Goal: Information Seeking & Learning: Learn about a topic

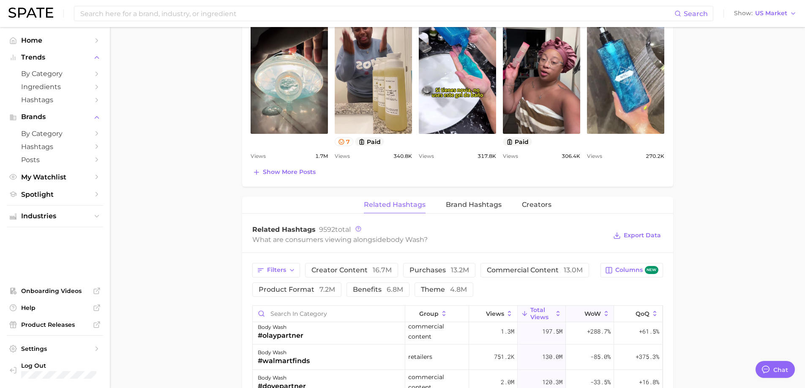
scroll to position [127, 0]
click at [635, 311] on span "QoQ" at bounding box center [642, 313] width 14 height 7
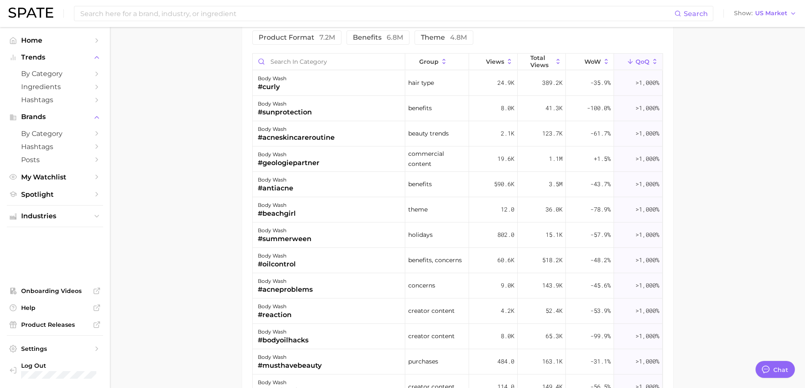
scroll to position [780, 0]
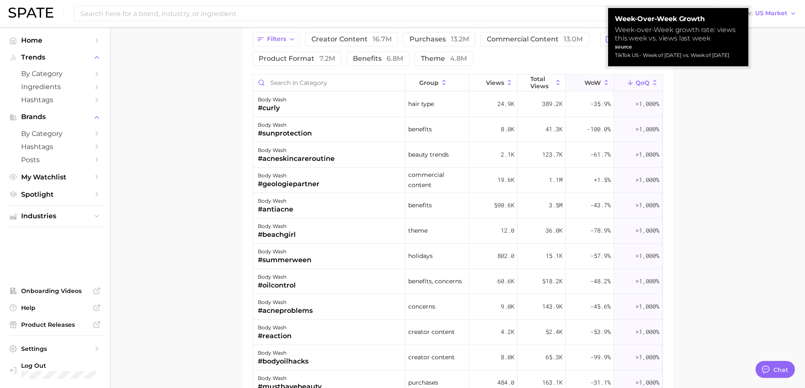
click at [584, 81] on span "WoW" at bounding box center [592, 82] width 16 height 7
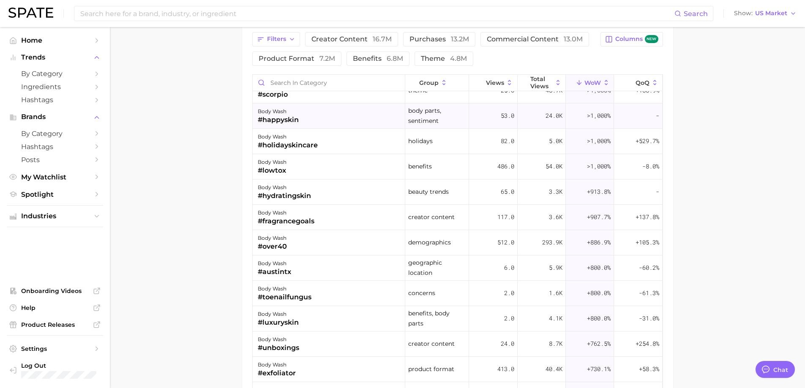
scroll to position [718, 0]
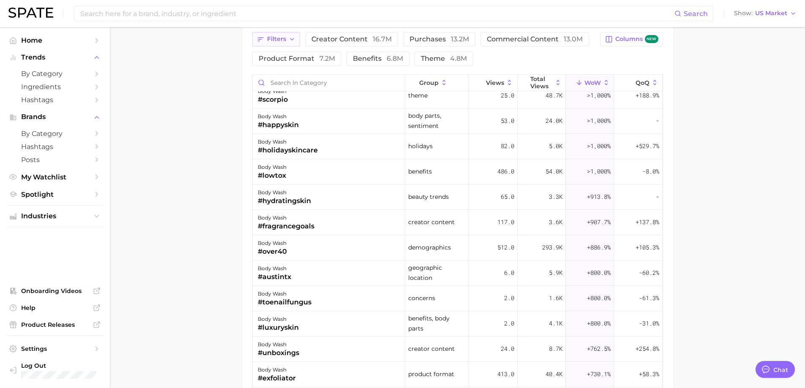
click at [293, 33] on button "Filters" at bounding box center [276, 39] width 48 height 14
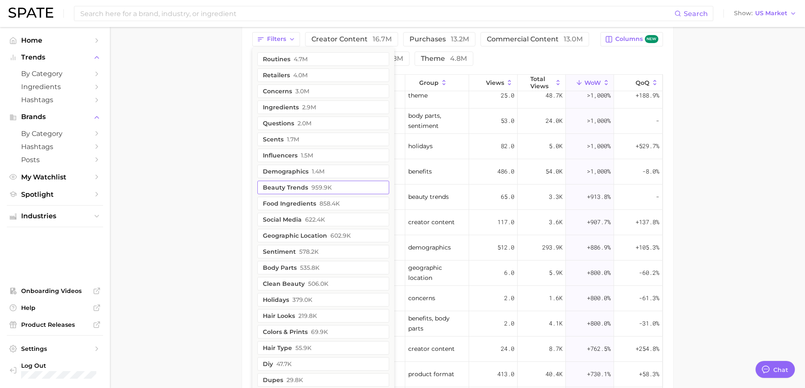
click at [299, 190] on button "beauty trends 959.9k" at bounding box center [323, 188] width 132 height 14
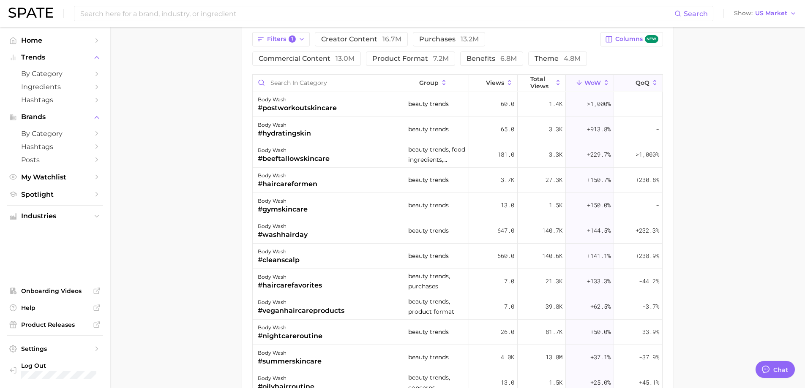
click at [635, 84] on span "QoQ" at bounding box center [642, 82] width 14 height 7
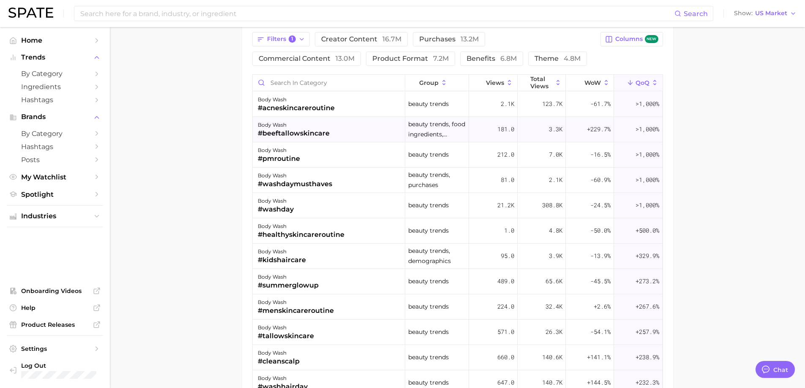
click at [336, 136] on div "body wash #beeftallowskincare" at bounding box center [329, 129] width 152 height 25
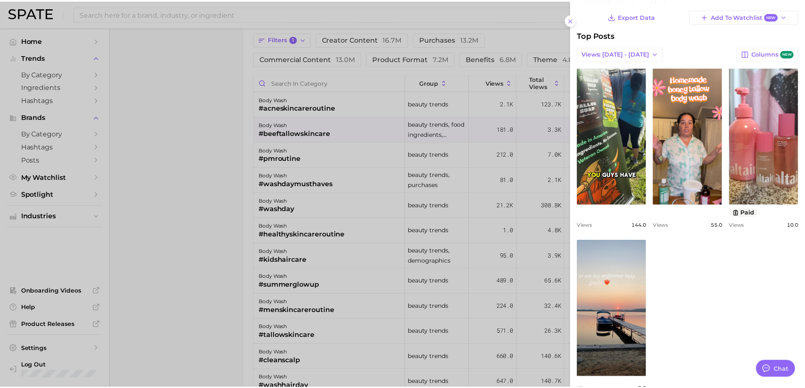
scroll to position [42, 0]
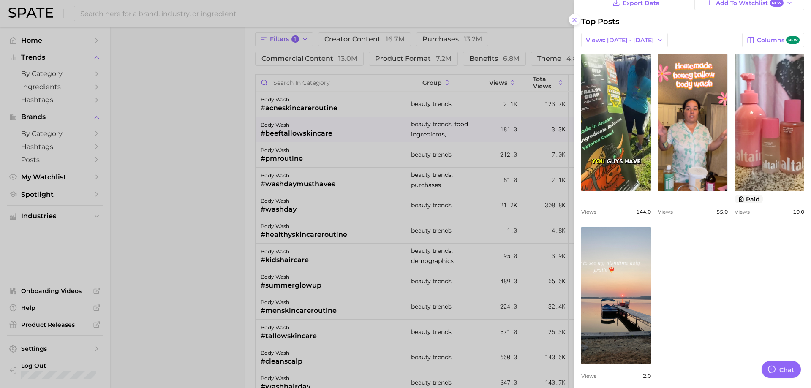
click at [231, 155] on div at bounding box center [405, 194] width 811 height 388
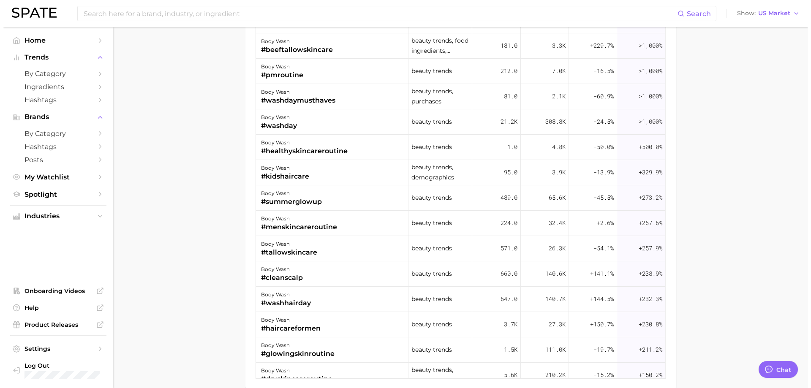
scroll to position [865, 0]
click at [306, 205] on div "#summerglowup" at bounding box center [288, 201] width 61 height 10
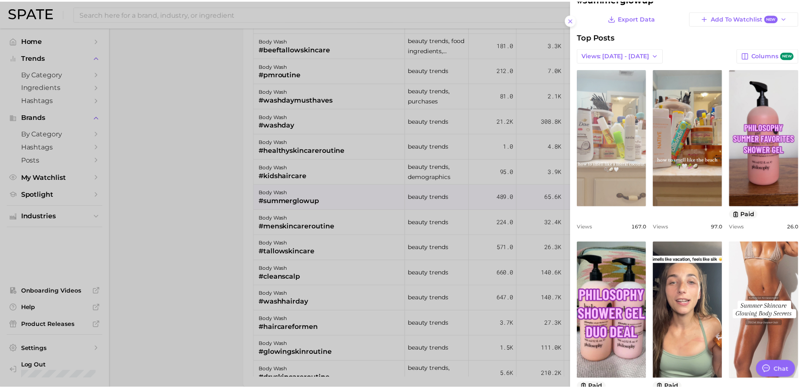
scroll to position [42, 0]
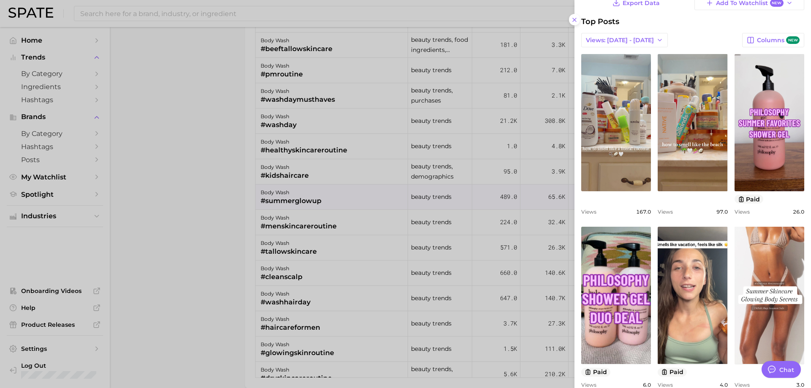
click at [240, 162] on div at bounding box center [405, 194] width 811 height 388
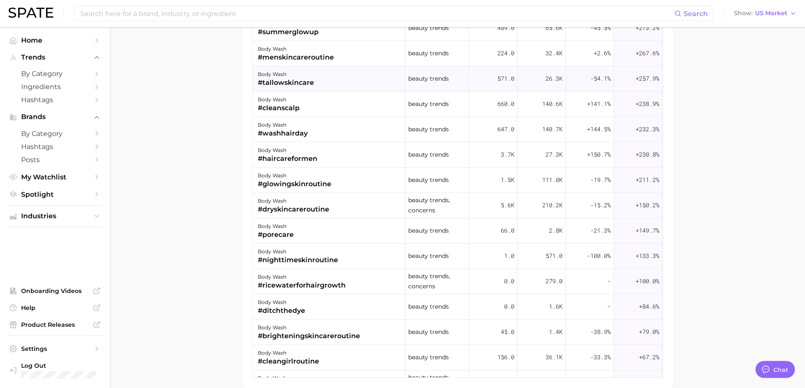
scroll to position [127, 0]
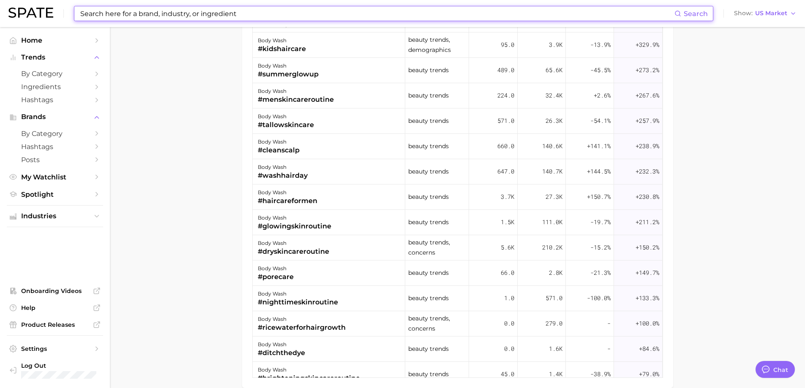
click at [218, 18] on input at bounding box center [376, 13] width 595 height 14
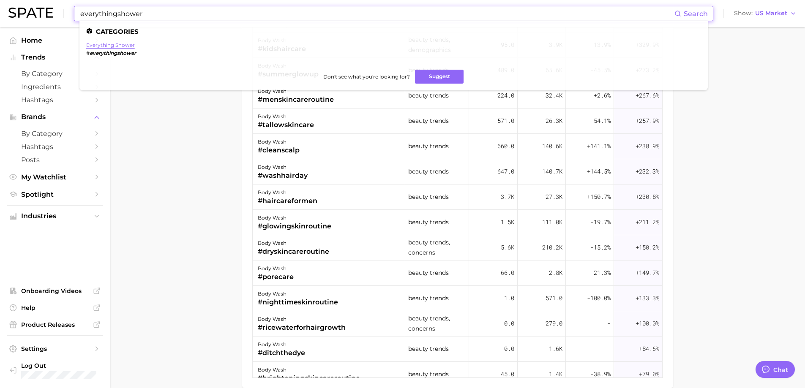
type input "everythingshower"
click at [120, 46] on link "everything shower" at bounding box center [110, 45] width 49 height 6
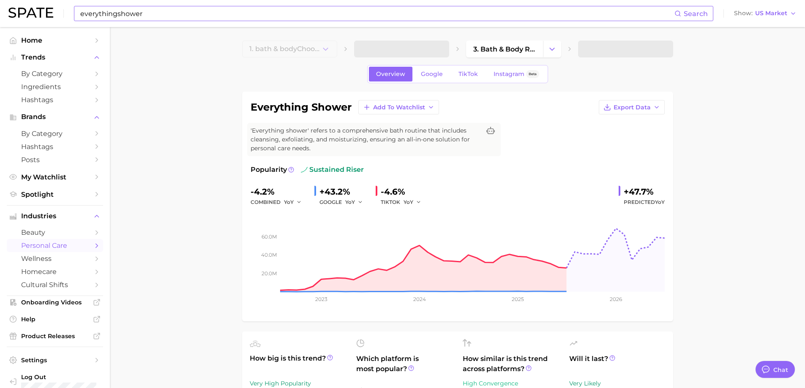
scroll to position [42, 0]
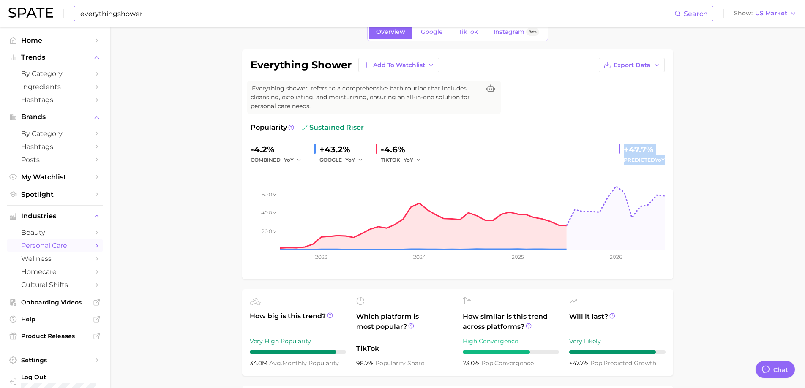
drag, startPoint x: 623, startPoint y: 149, endPoint x: 667, endPoint y: 165, distance: 46.2
click at [667, 165] on div "everything shower Add to Watchlist Export Data 'Everything shower' refers to a …" at bounding box center [457, 164] width 431 height 230
copy div "+47.7% Predicted YoY"
click at [453, 33] on link "TikTok" at bounding box center [468, 31] width 34 height 15
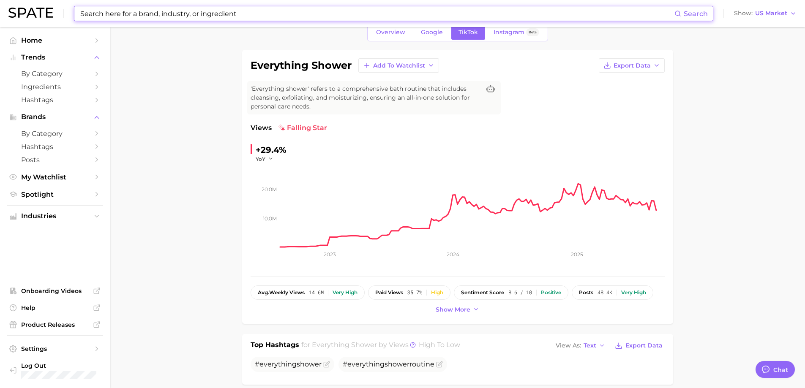
scroll to position [42, 0]
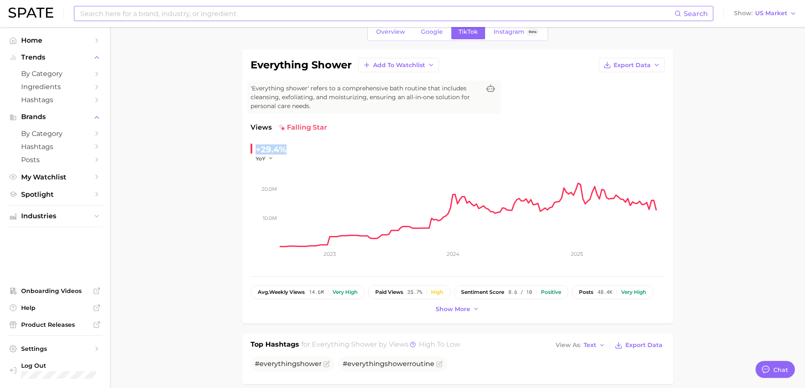
drag, startPoint x: 288, startPoint y: 150, endPoint x: 256, endPoint y: 149, distance: 32.6
click at [256, 149] on div "+29.4% YoY" at bounding box center [307, 152] width 115 height 19
copy div "+29.4%"
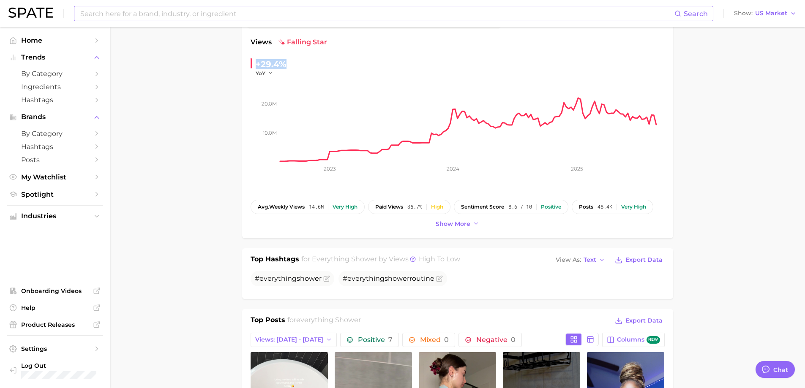
scroll to position [0, 0]
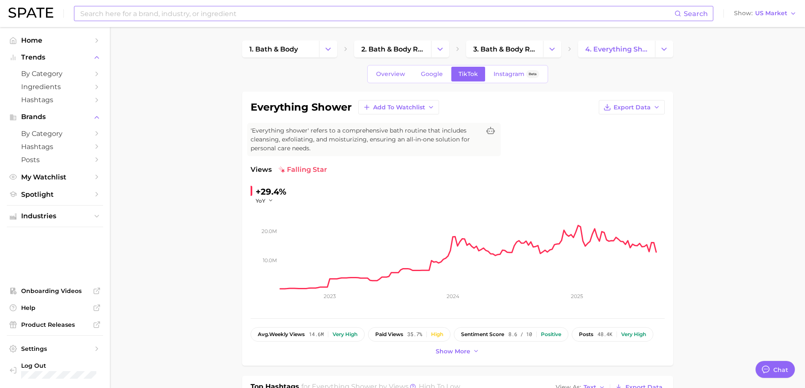
click at [247, 22] on div "Search Show US Market" at bounding box center [402, 13] width 788 height 27
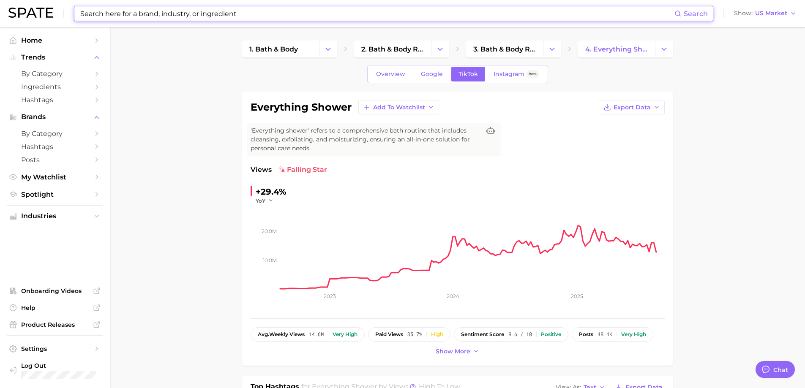
click at [246, 16] on input at bounding box center [376, 13] width 595 height 14
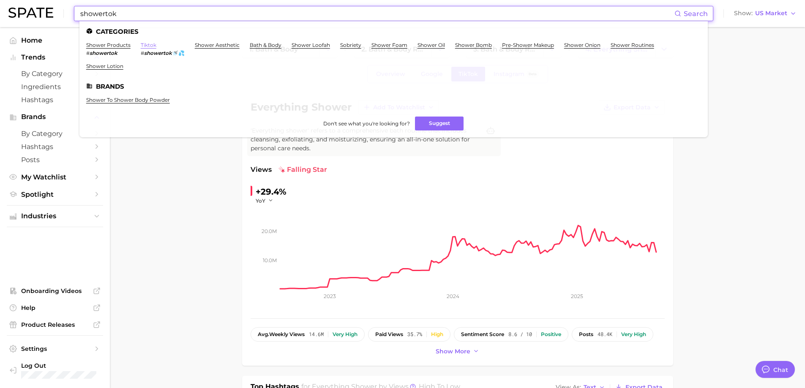
type input "showertok"
click at [149, 46] on link "tiktok" at bounding box center [149, 45] width 16 height 6
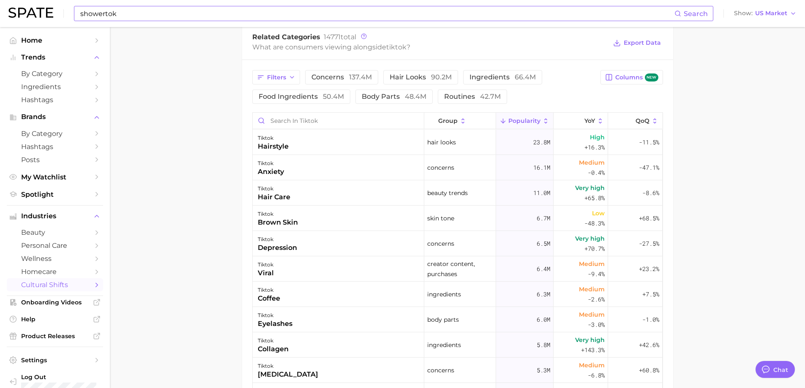
scroll to position [422, 0]
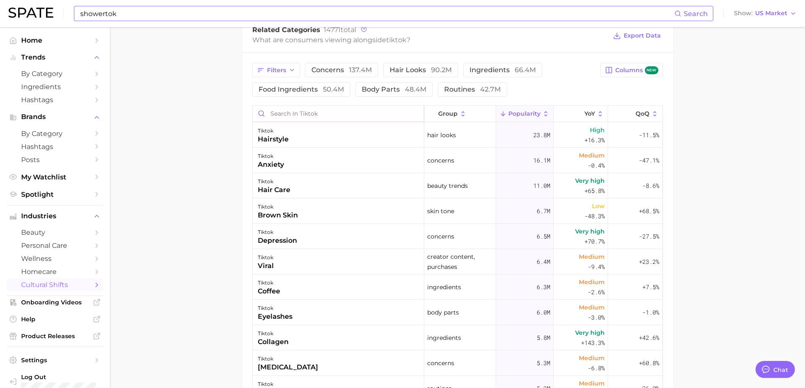
click at [373, 113] on input "Search in tiktok" at bounding box center [338, 114] width 171 height 16
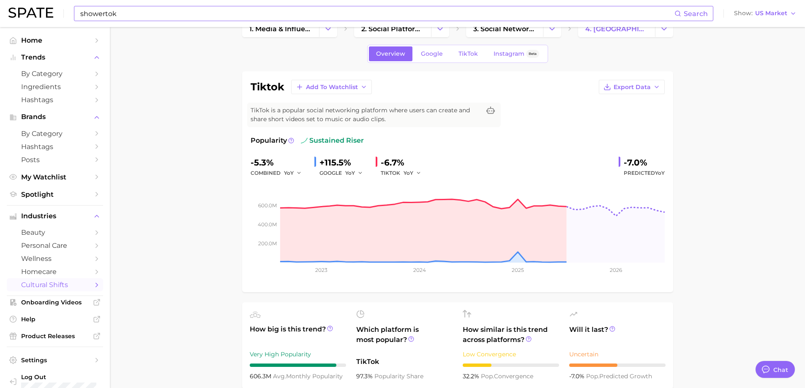
scroll to position [0, 0]
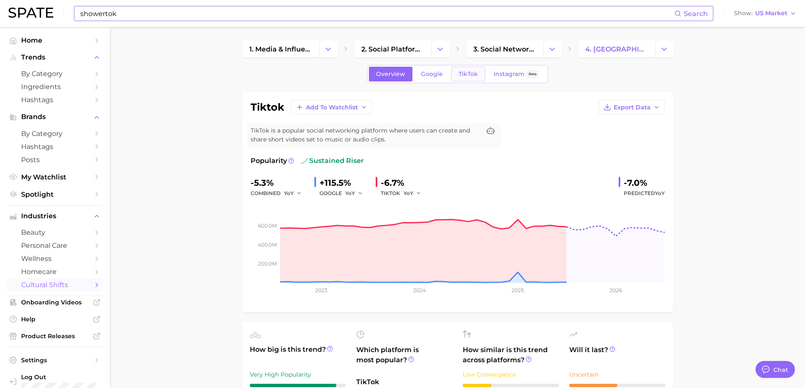
type input "showertok"
click at [463, 81] on link "TikTok" at bounding box center [468, 74] width 34 height 15
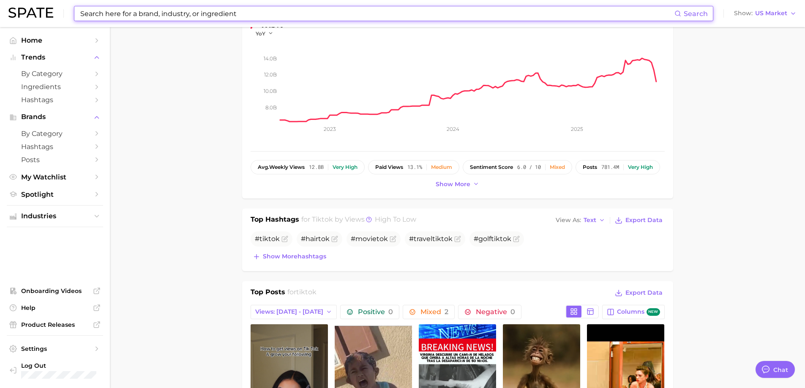
scroll to position [169, 0]
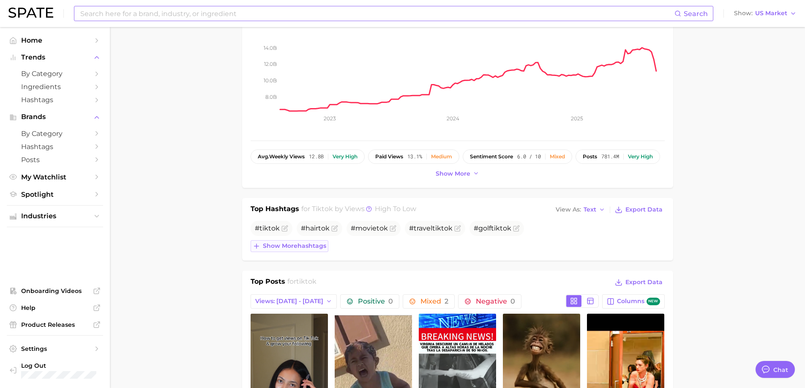
click at [297, 249] on span "Show more hashtags" at bounding box center [294, 245] width 63 height 7
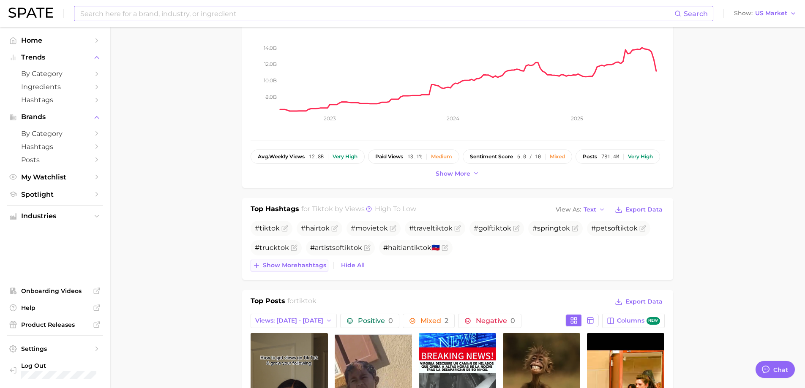
click at [300, 266] on span "Show more hashtags" at bounding box center [294, 265] width 63 height 7
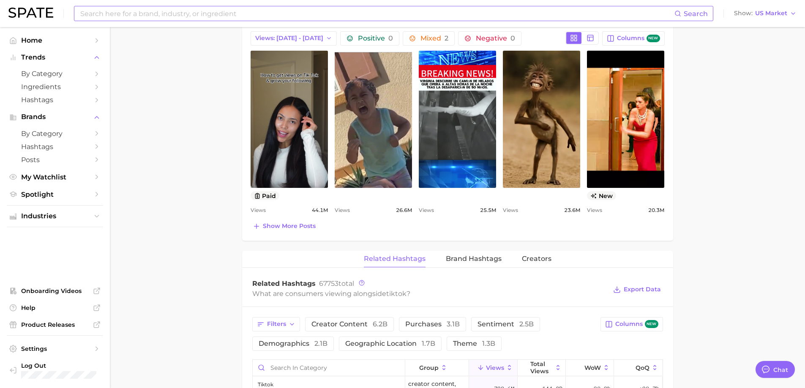
scroll to position [591, 0]
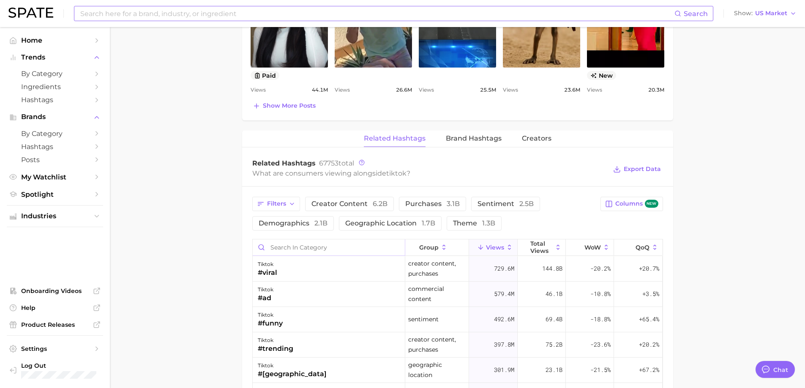
click at [319, 246] on input "Search in category" at bounding box center [329, 248] width 152 height 16
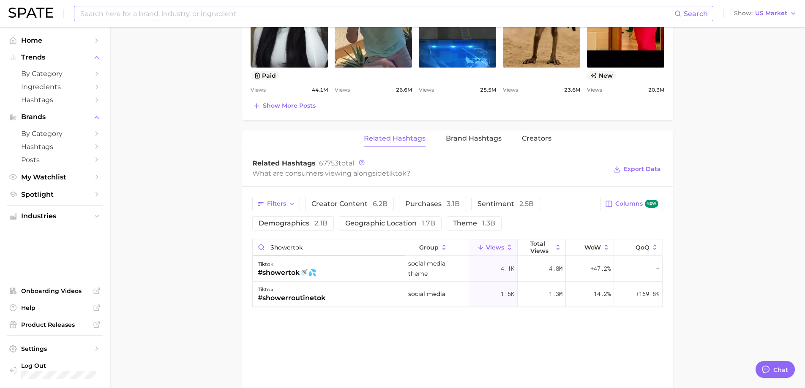
type input "showertok"
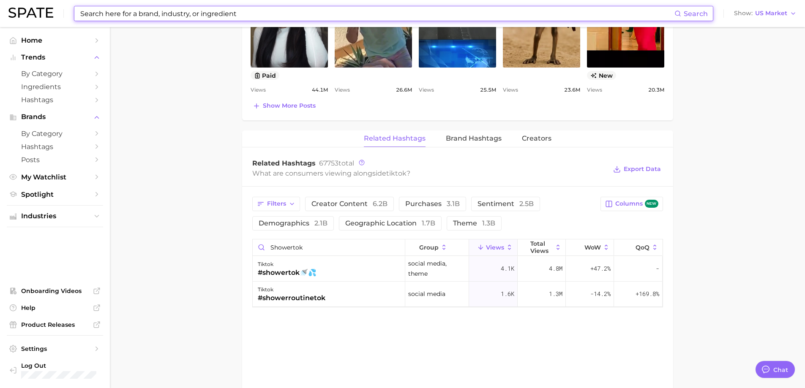
click at [100, 14] on input at bounding box center [376, 13] width 595 height 14
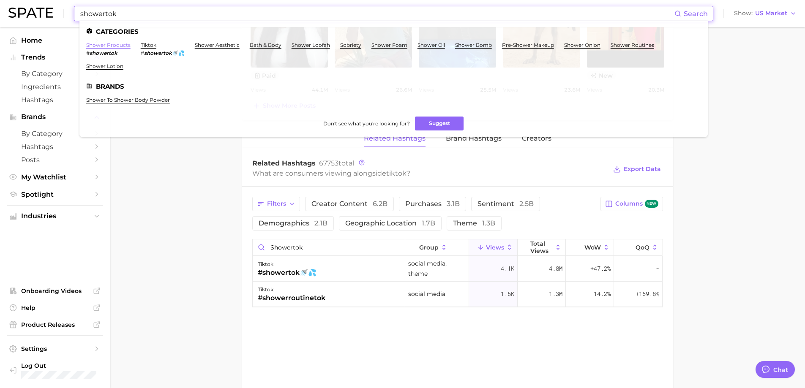
type input "showertok"
click at [90, 43] on link "shower products" at bounding box center [108, 45] width 44 height 6
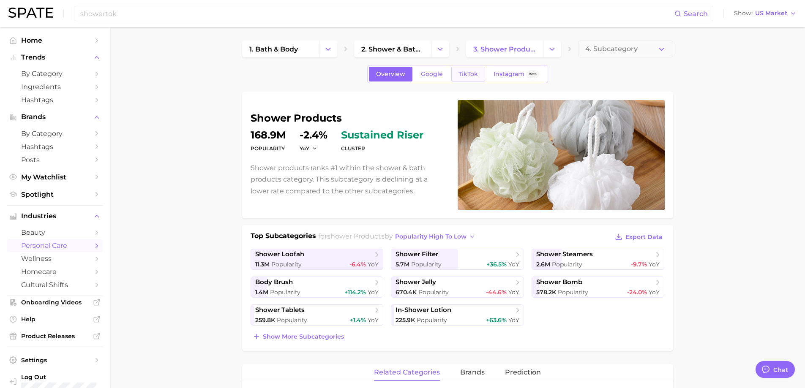
click at [469, 74] on span "TikTok" at bounding box center [467, 74] width 19 height 7
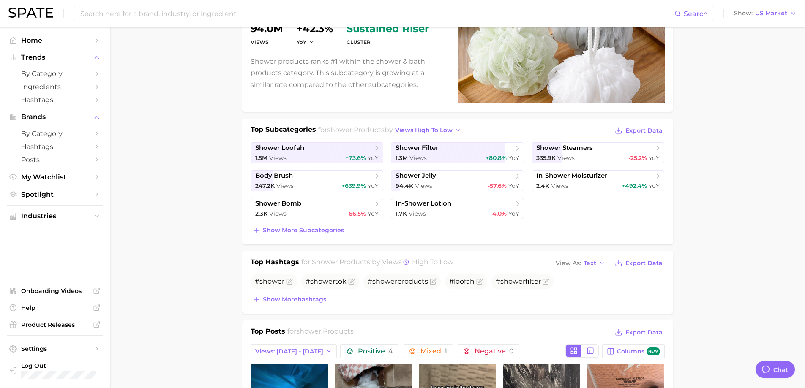
scroll to position [127, 0]
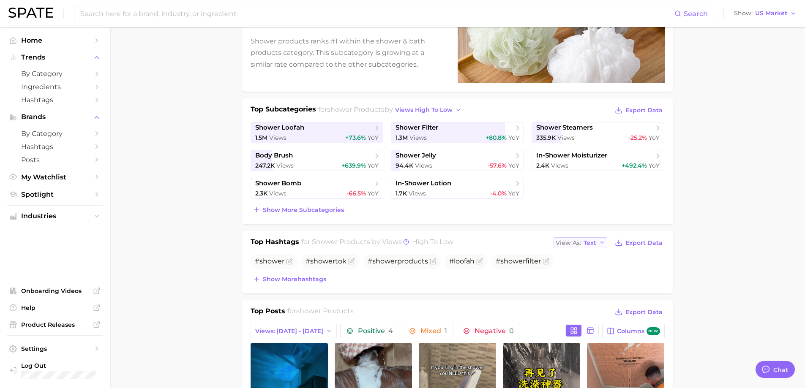
click at [591, 241] on span "Text" at bounding box center [589, 243] width 13 height 5
click at [593, 270] on button "Table" at bounding box center [599, 271] width 93 height 15
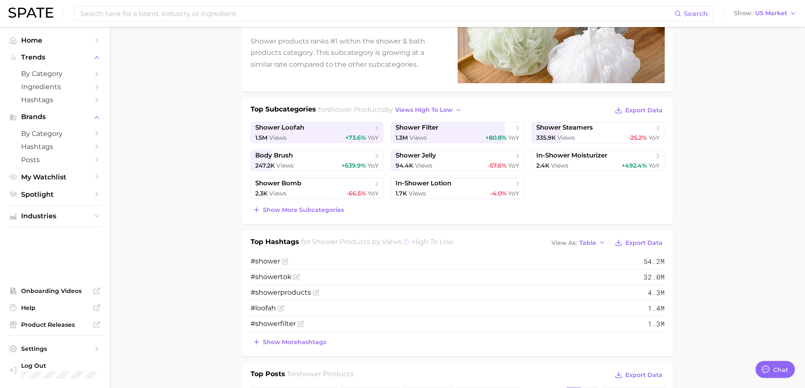
click at [404, 244] on circle at bounding box center [405, 242] width 5 height 5
